Goal: Transaction & Acquisition: Purchase product/service

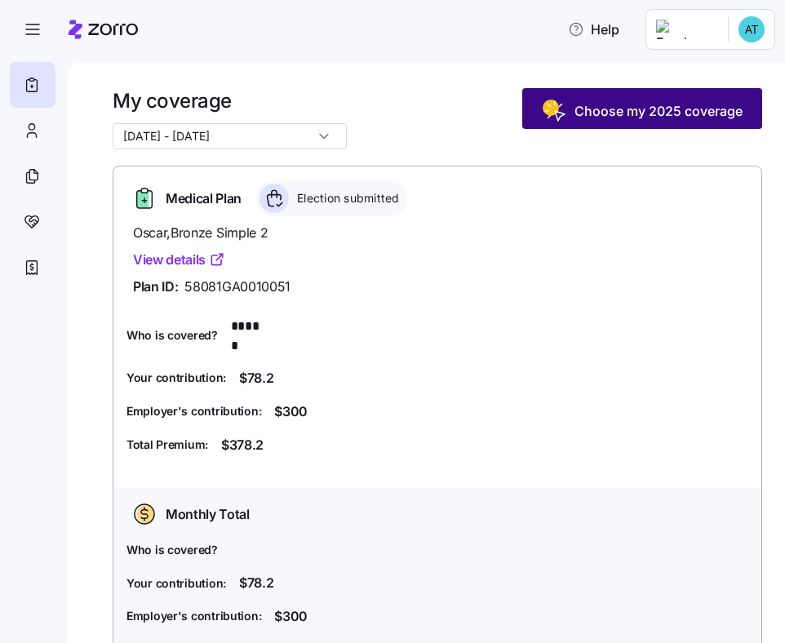
click at [662, 115] on span "Choose my 2025 coverage" at bounding box center [658, 111] width 168 height 20
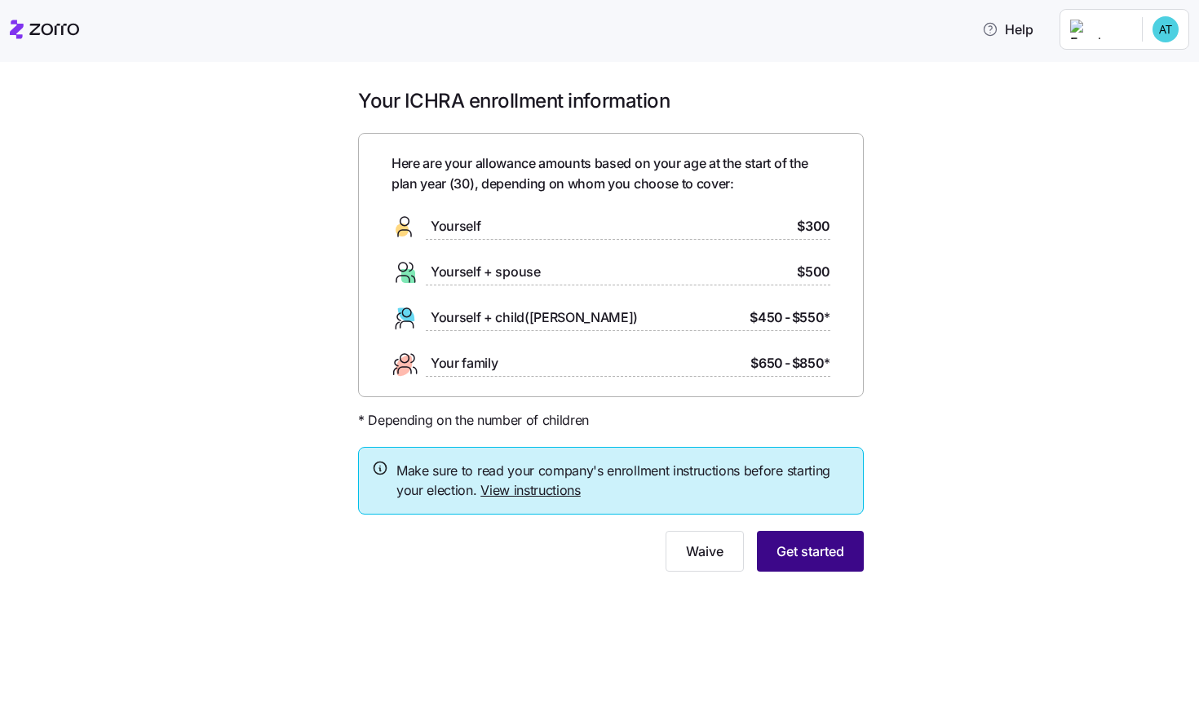
click at [784, 556] on button "Get started" at bounding box center [810, 551] width 107 height 41
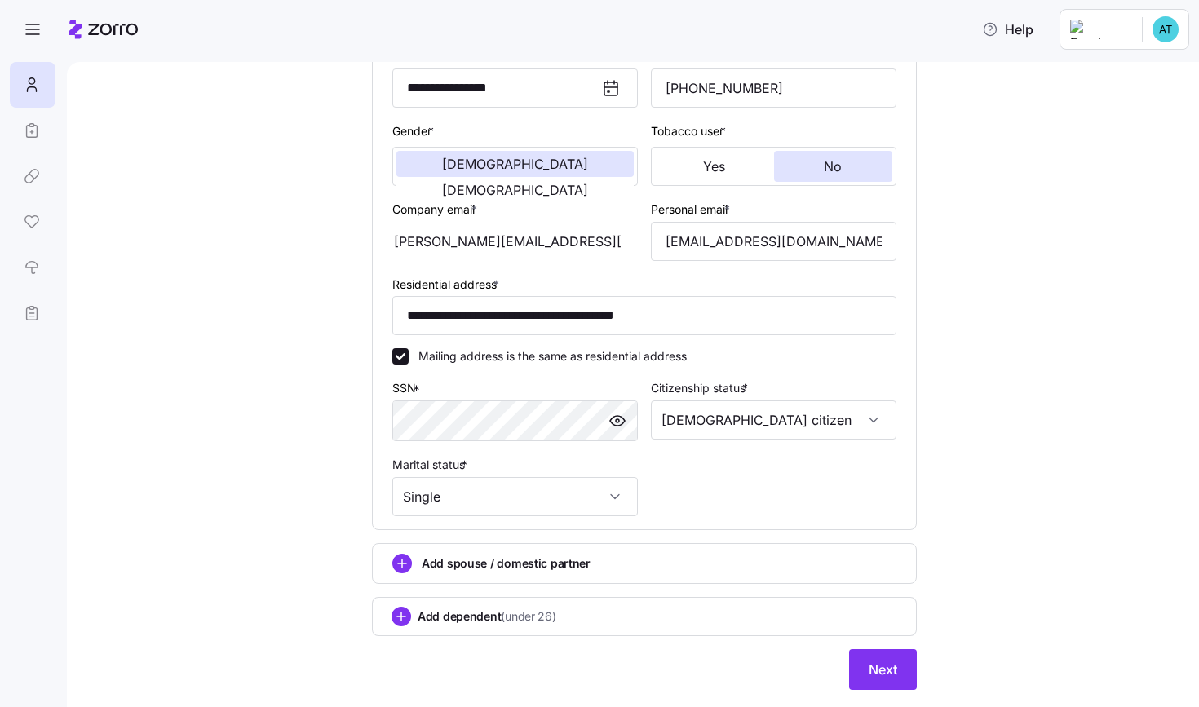
scroll to position [286, 0]
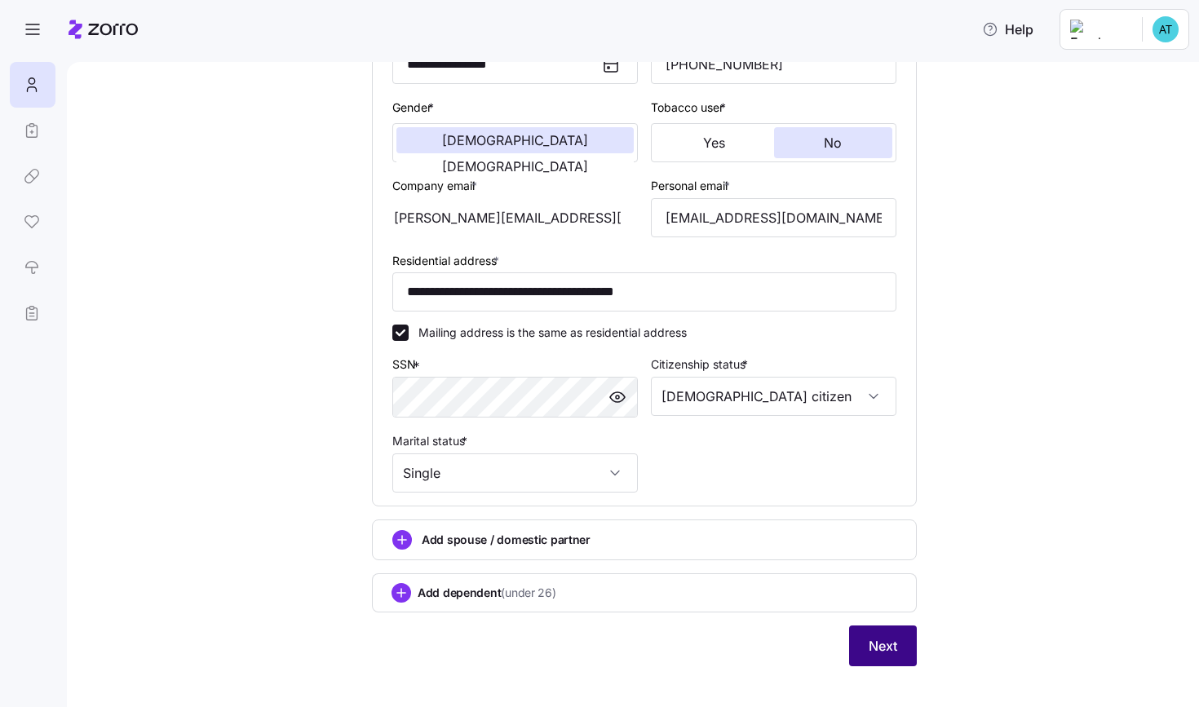
click at [784, 642] on button "Next" at bounding box center [883, 646] width 68 height 41
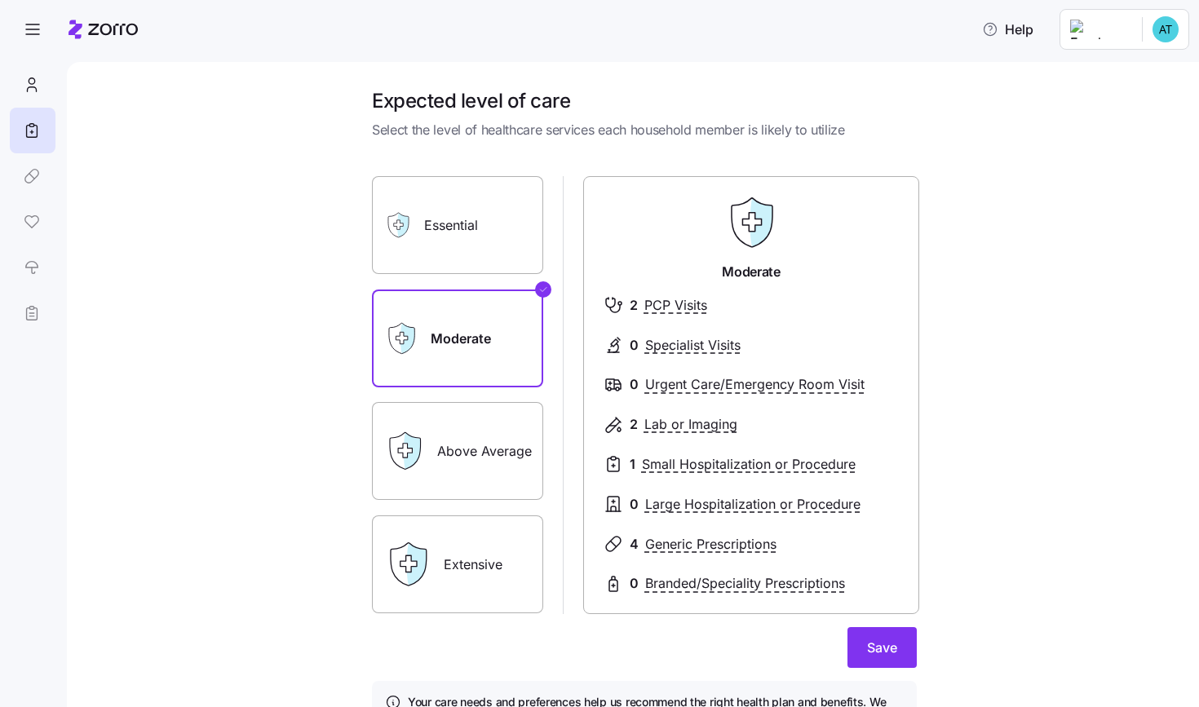
click at [459, 235] on label "Essential" at bounding box center [457, 225] width 171 height 98
click at [0, 0] on input "Essential" at bounding box center [0, 0] width 0 height 0
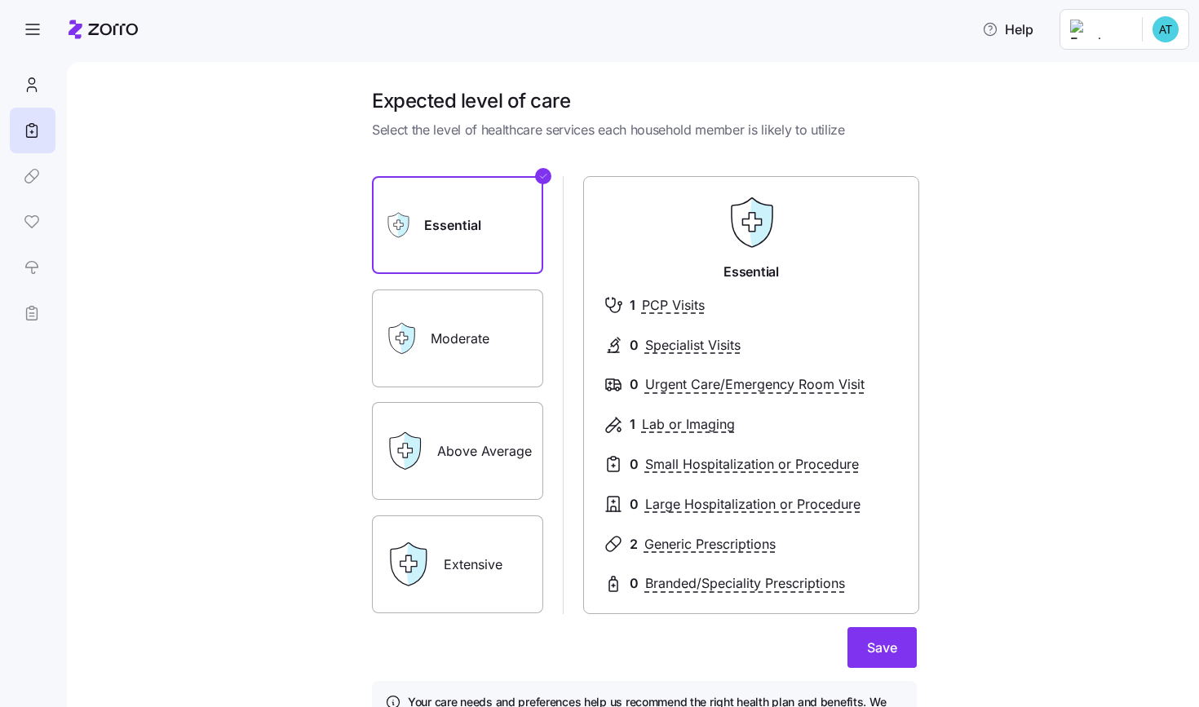
click at [498, 591] on label "Extensive" at bounding box center [457, 565] width 171 height 98
click at [0, 0] on input "Extensive" at bounding box center [0, 0] width 0 height 0
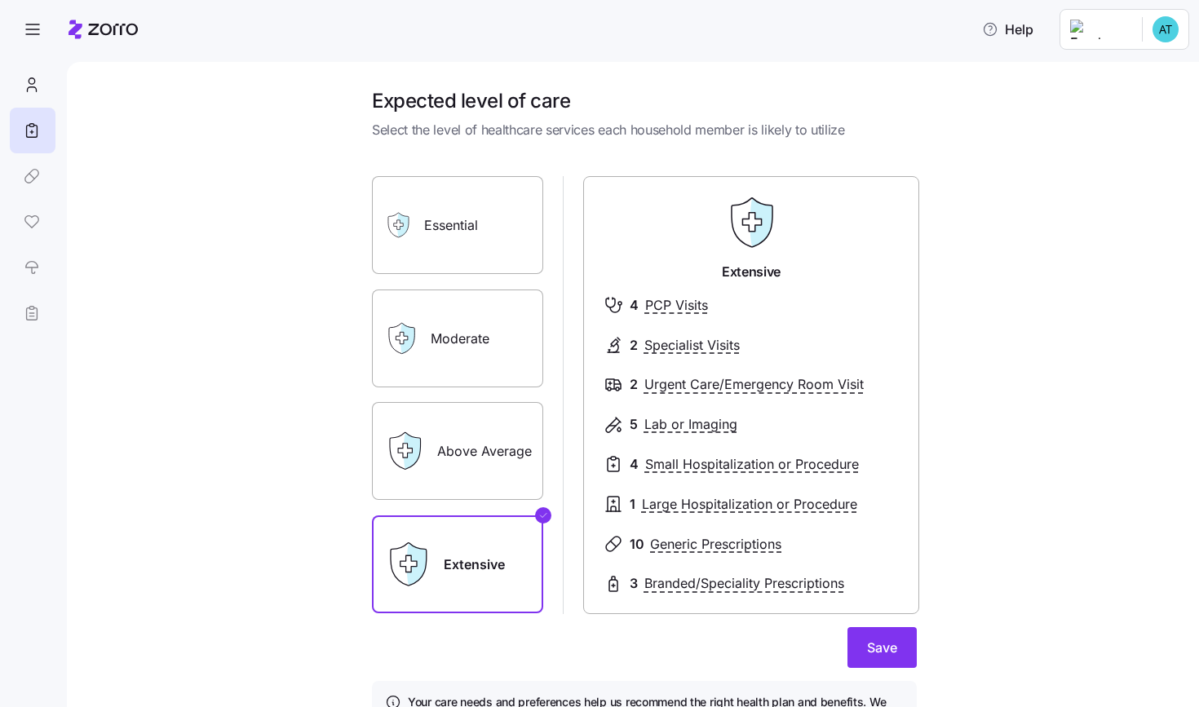
click at [456, 422] on label "Above Average" at bounding box center [457, 451] width 171 height 98
click at [0, 0] on input "Above Average" at bounding box center [0, 0] width 0 height 0
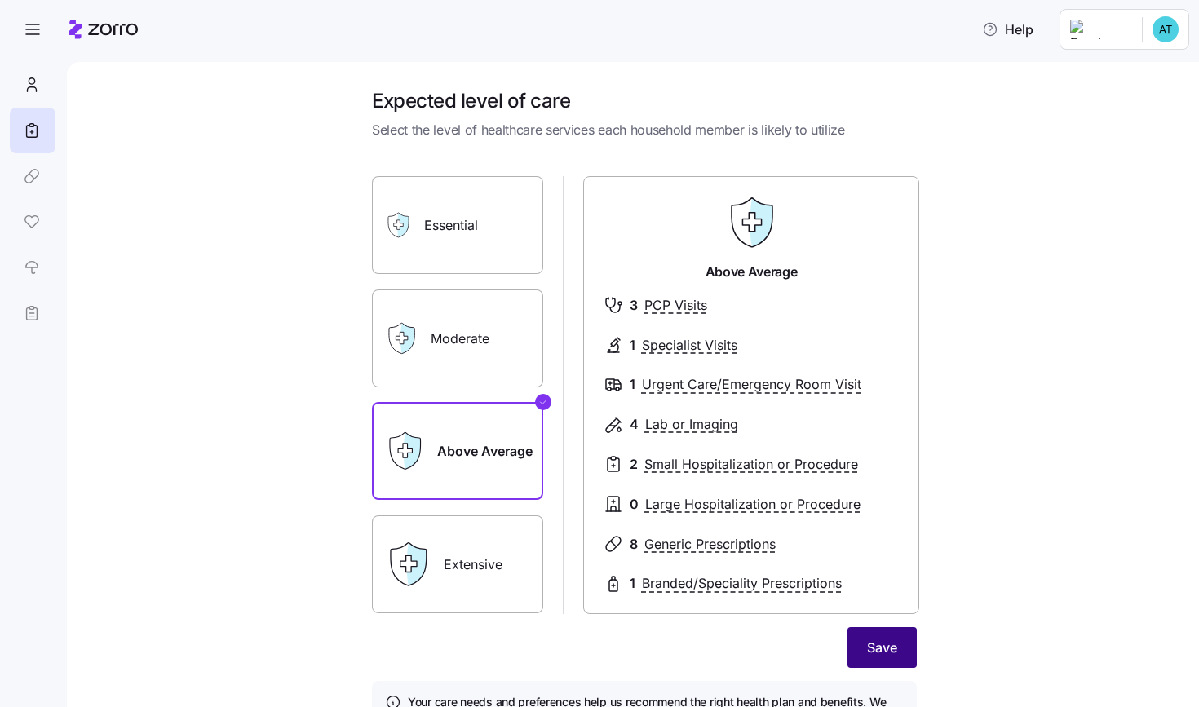
click at [784, 641] on button "Save" at bounding box center [882, 647] width 69 height 41
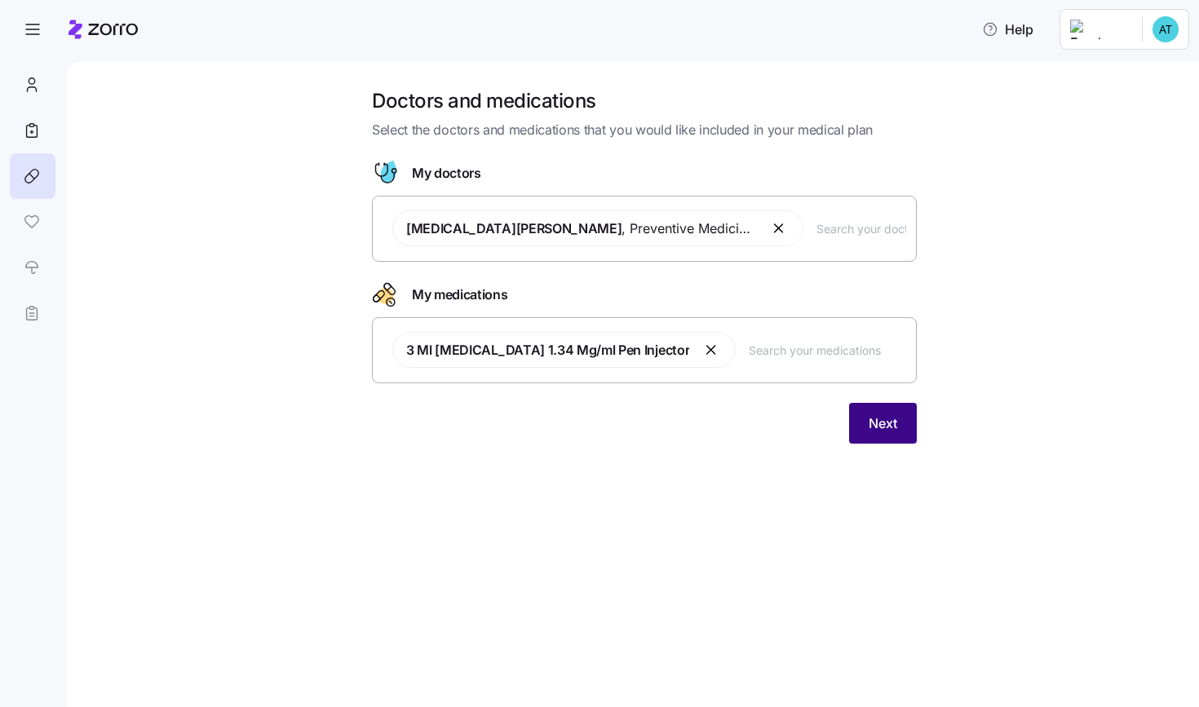
click at [784, 417] on span "Next" at bounding box center [883, 424] width 29 height 20
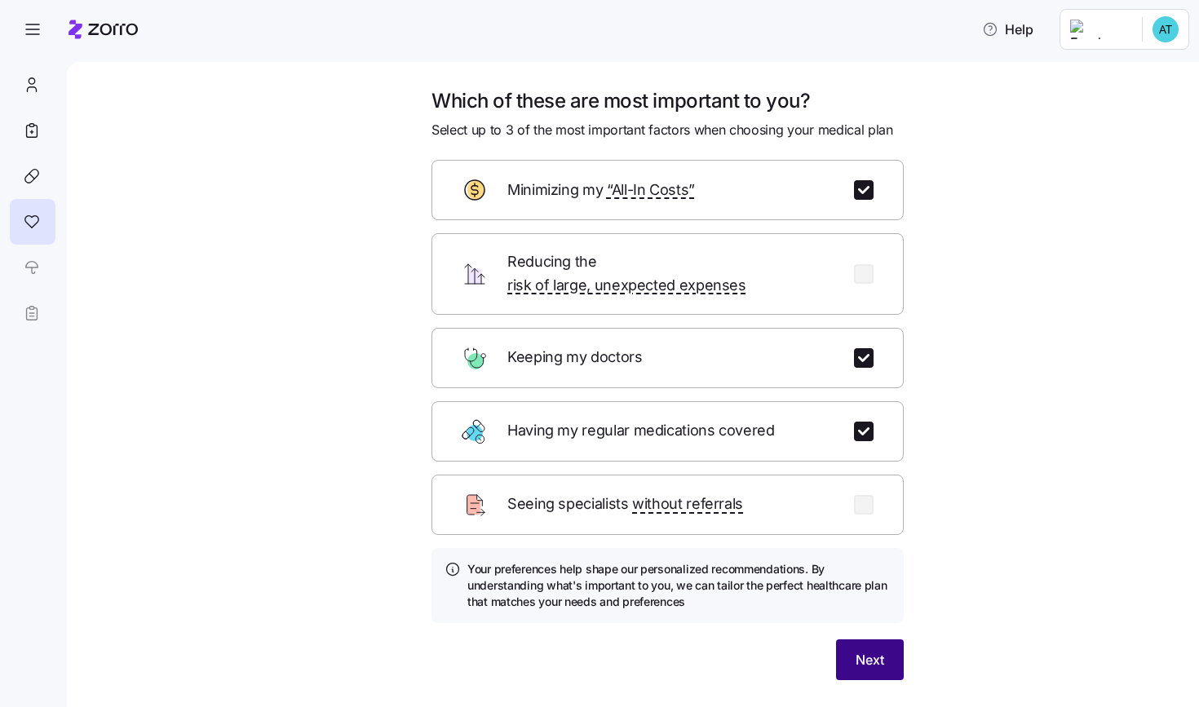
click at [784, 642] on span "Next" at bounding box center [870, 660] width 29 height 20
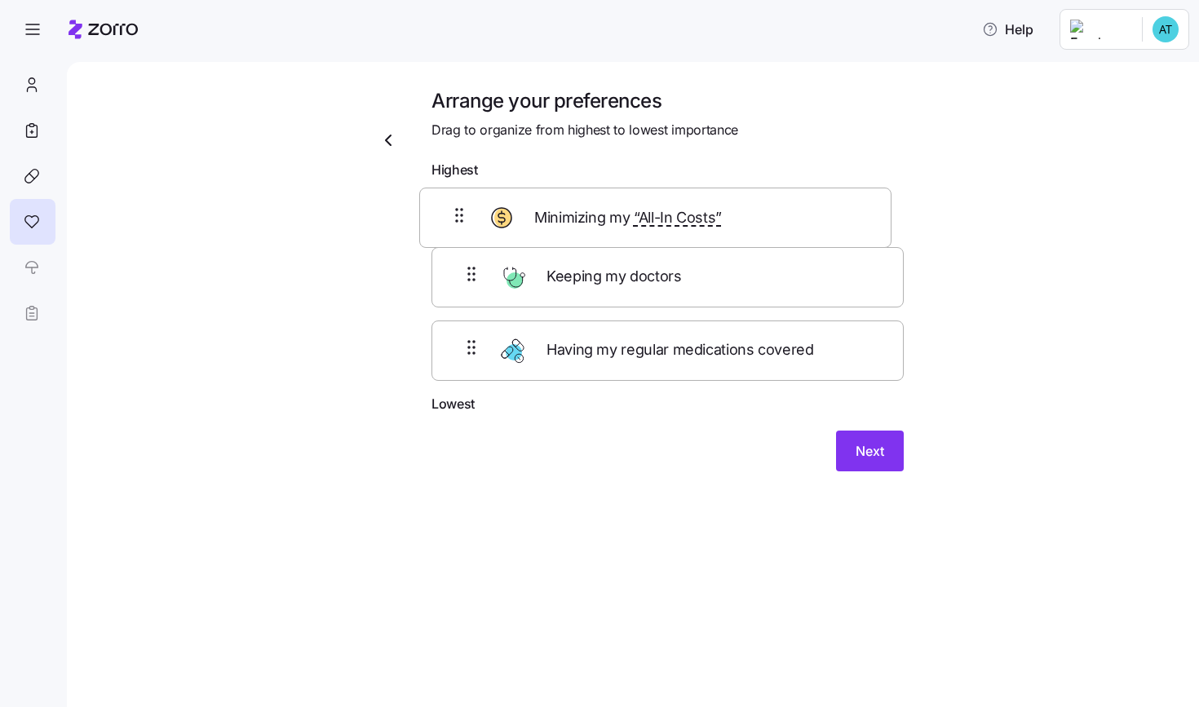
drag, startPoint x: 747, startPoint y: 294, endPoint x: 734, endPoint y: 216, distance: 78.7
click at [734, 216] on div "Keeping my doctors Minimizing my “All-In Costs” Having my regular medications c…" at bounding box center [668, 290] width 472 height 207
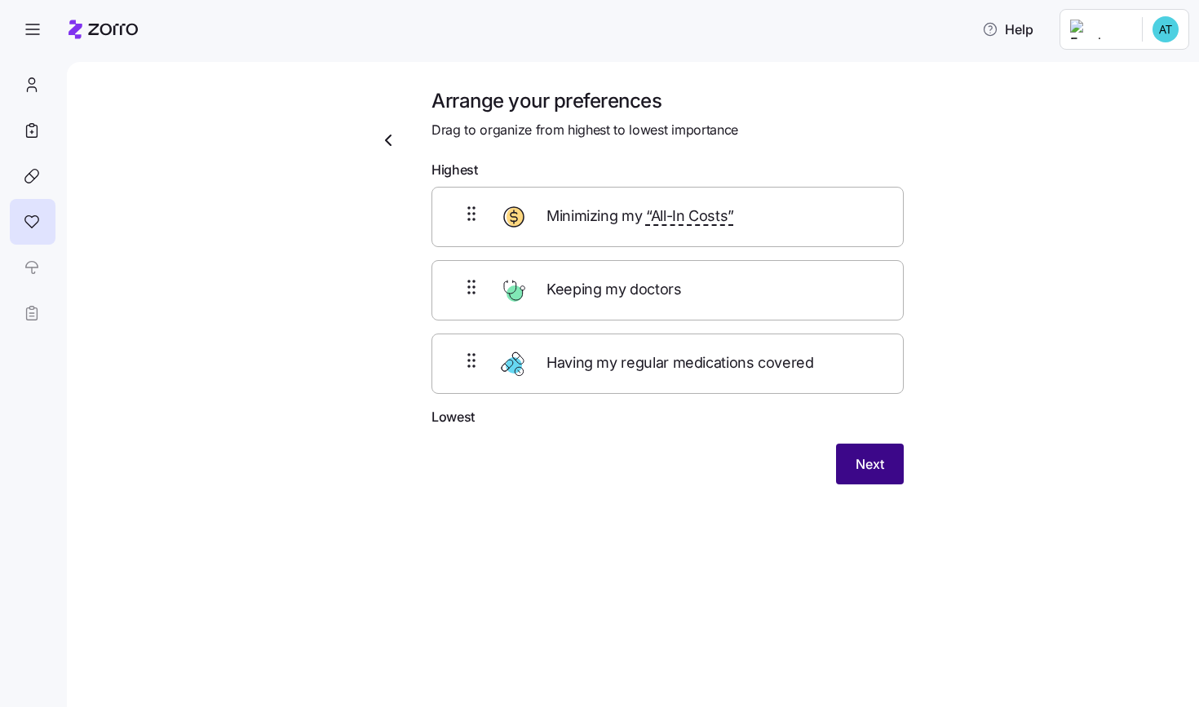
click at [784, 460] on button "Next" at bounding box center [870, 464] width 68 height 41
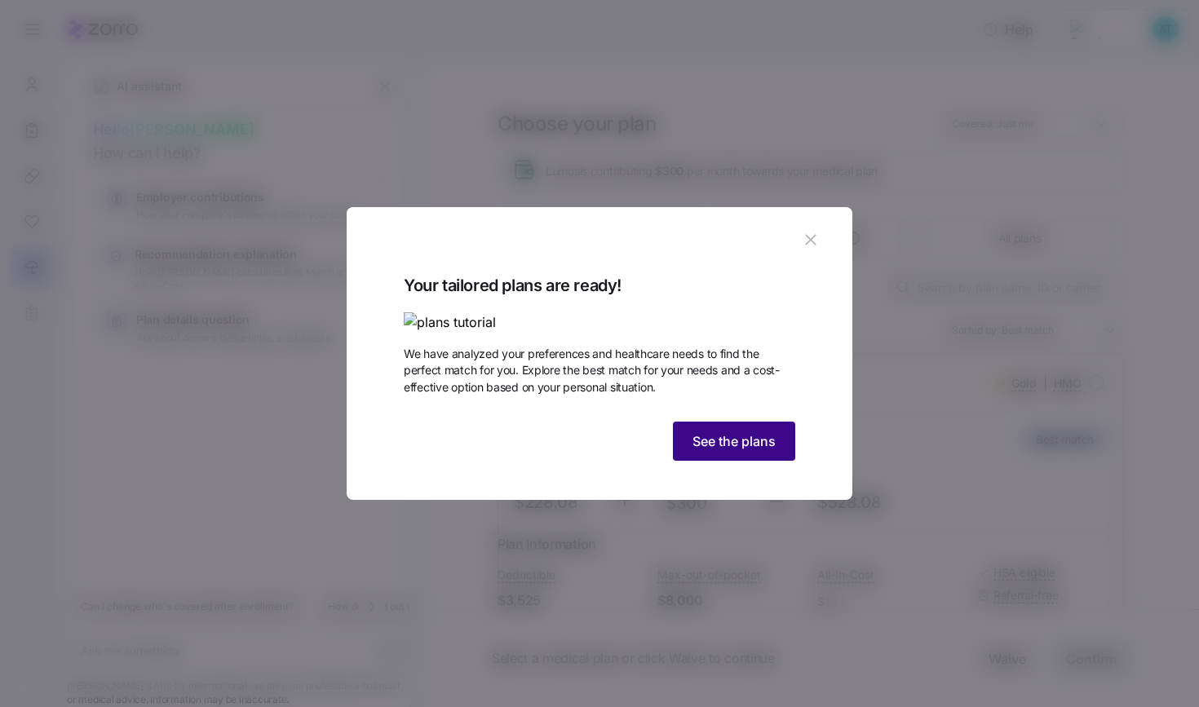
click at [774, 451] on span "See the plans" at bounding box center [734, 442] width 83 height 20
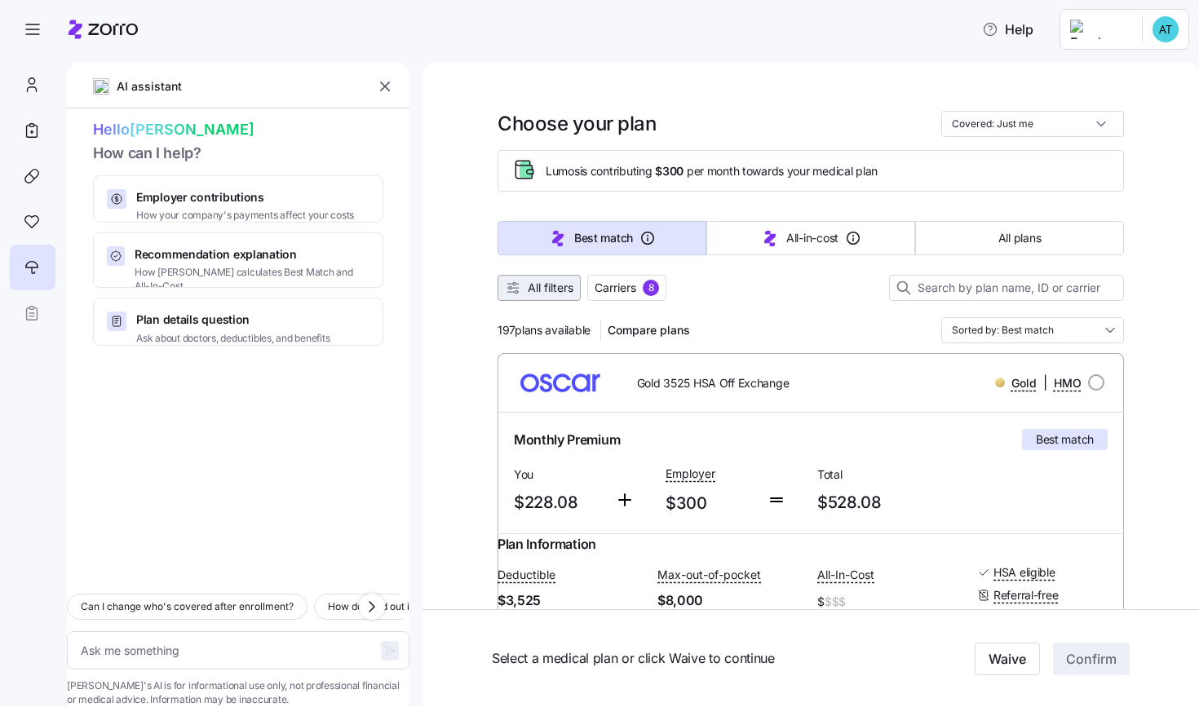
click at [545, 289] on span "All filters" at bounding box center [551, 288] width 46 height 16
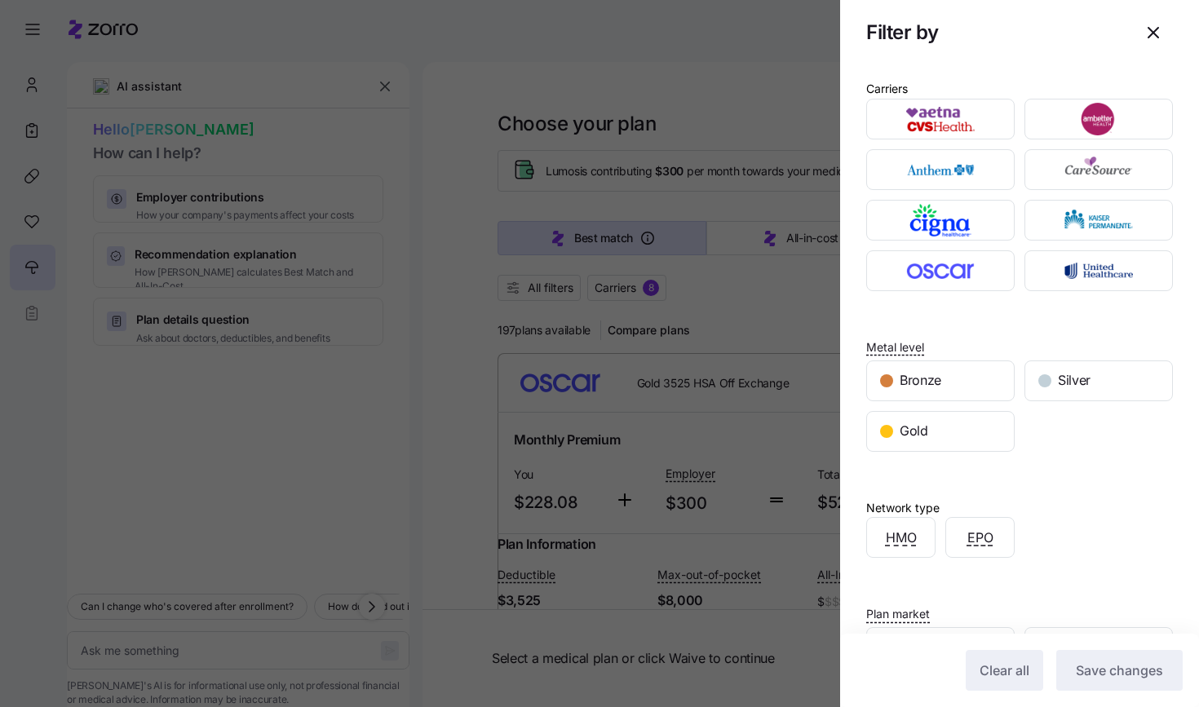
click at [757, 311] on div at bounding box center [599, 353] width 1199 height 707
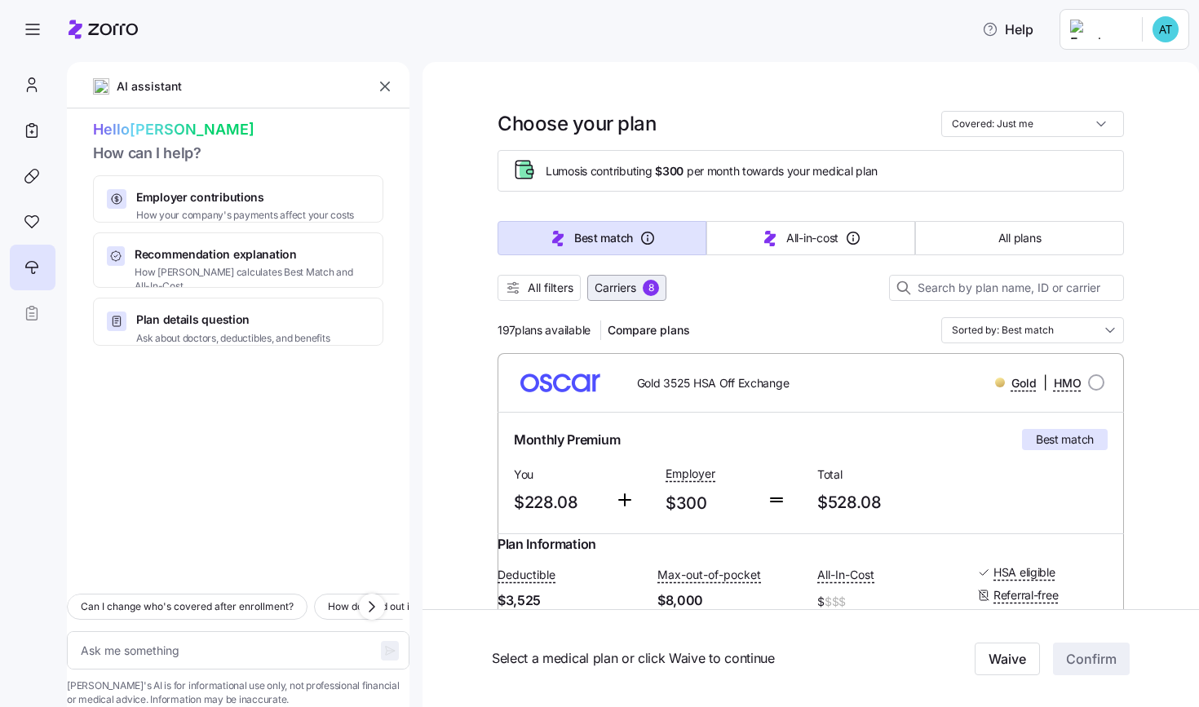
click at [611, 292] on span "Carriers" at bounding box center [616, 288] width 42 height 16
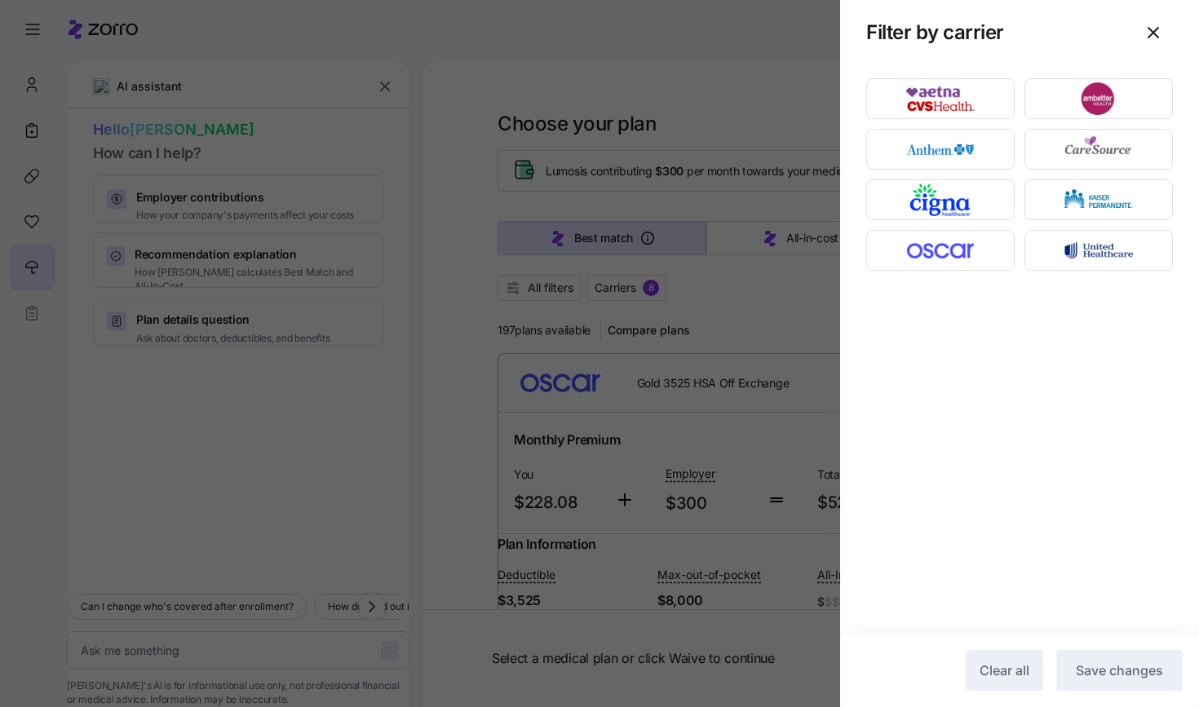
click at [743, 336] on div at bounding box center [599, 353] width 1199 height 707
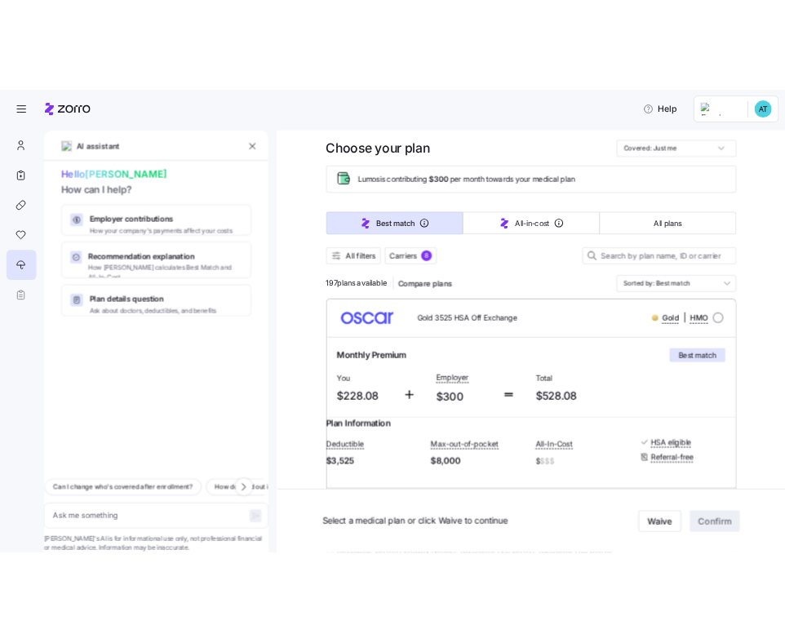
scroll to position [33, 0]
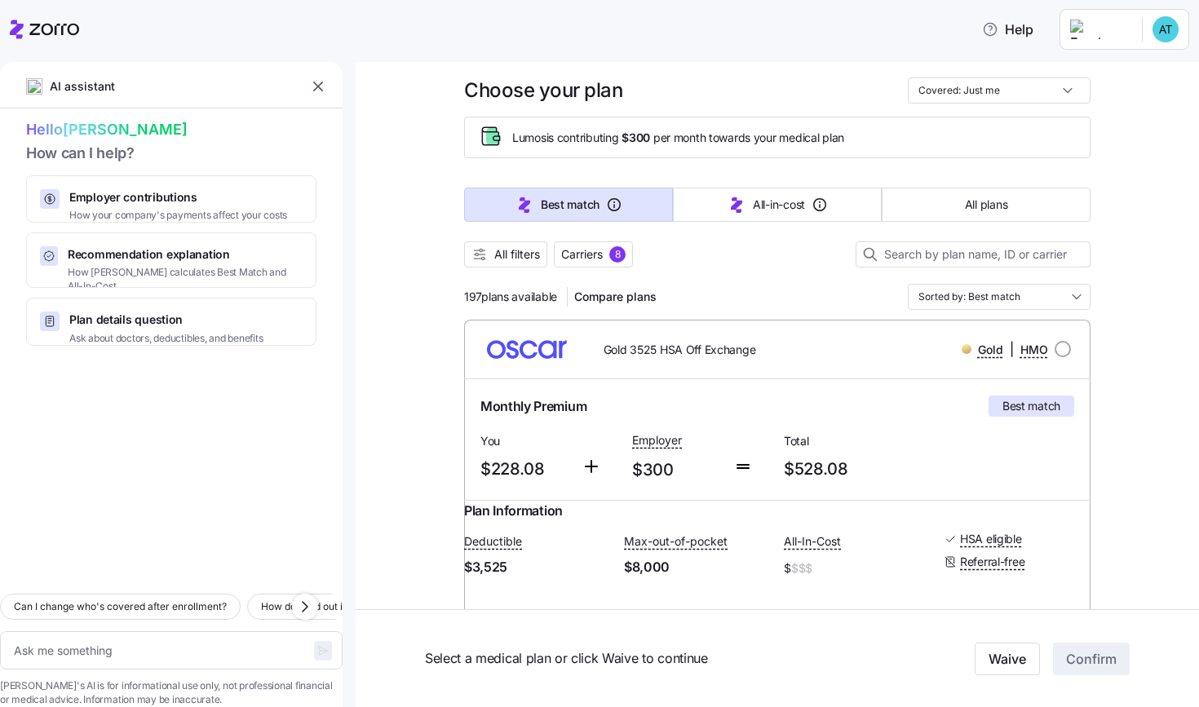
type textarea "x"
